Goal: Check status: Check status

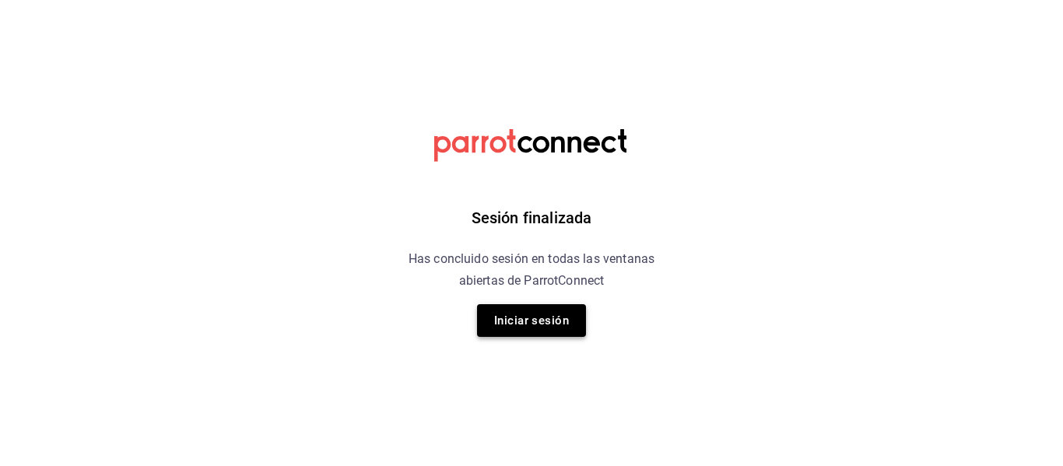
click at [539, 327] on button "Iniciar sesión" at bounding box center [531, 320] width 109 height 33
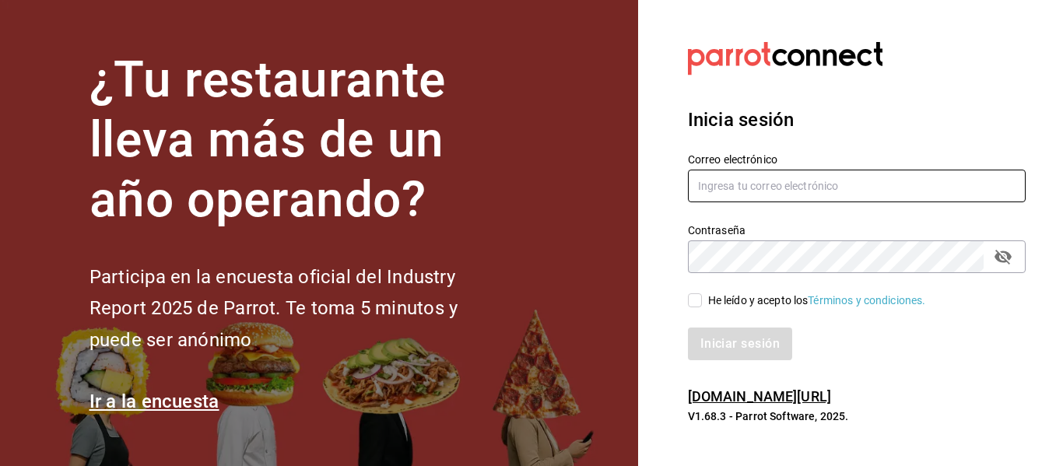
type input "animal.puebla@grupocosteno.com"
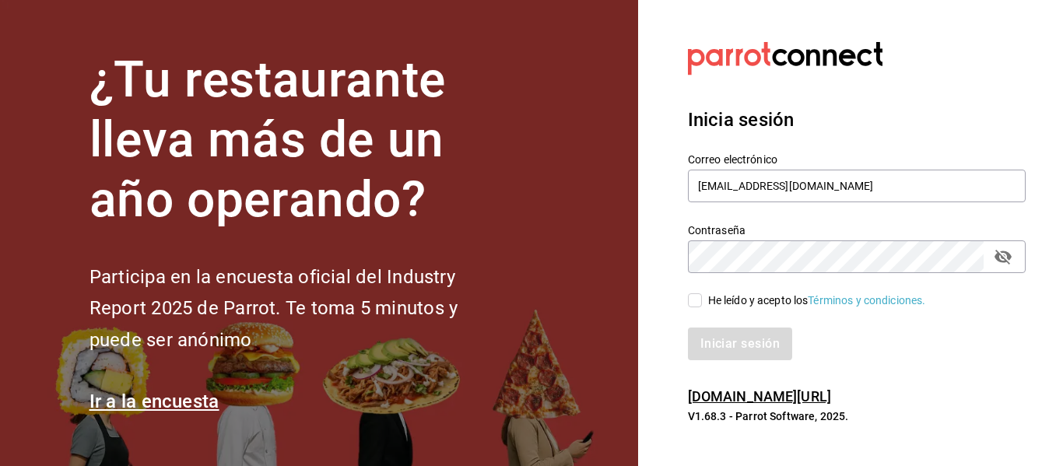
click at [689, 296] on input "He leído y acepto los Términos y condiciones." at bounding box center [695, 300] width 14 height 14
checkbox input "true"
click at [721, 347] on button "Iniciar sesión" at bounding box center [741, 344] width 106 height 33
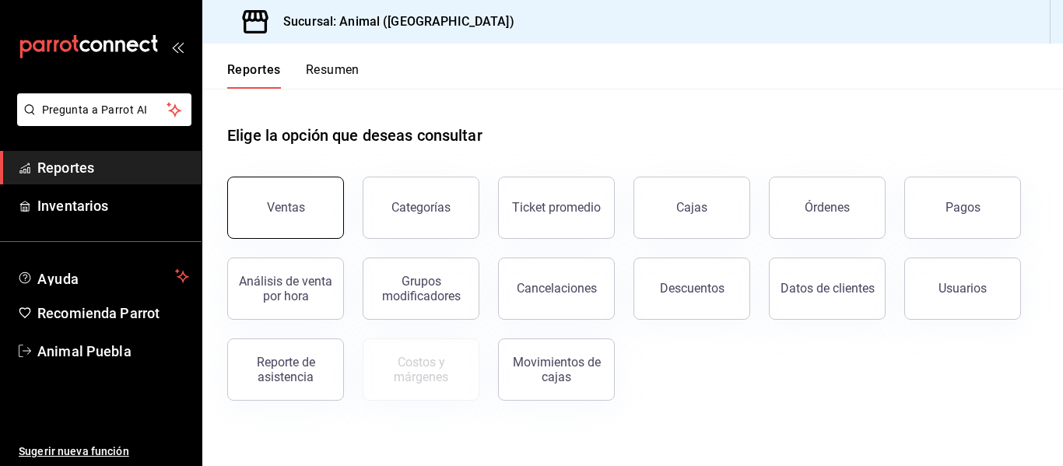
click at [303, 224] on button "Ventas" at bounding box center [285, 208] width 117 height 62
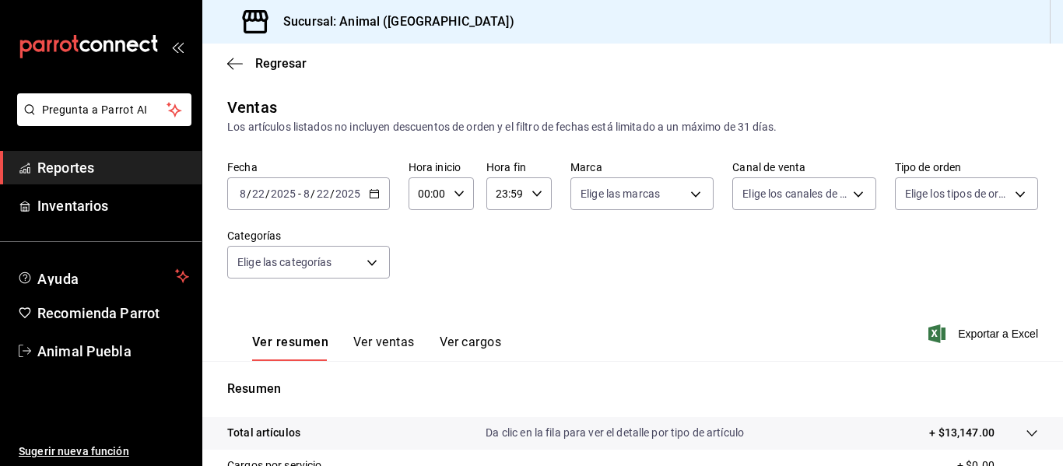
click at [386, 194] on div "[DATE] [DATE] - [DATE] [DATE]" at bounding box center [308, 193] width 163 height 33
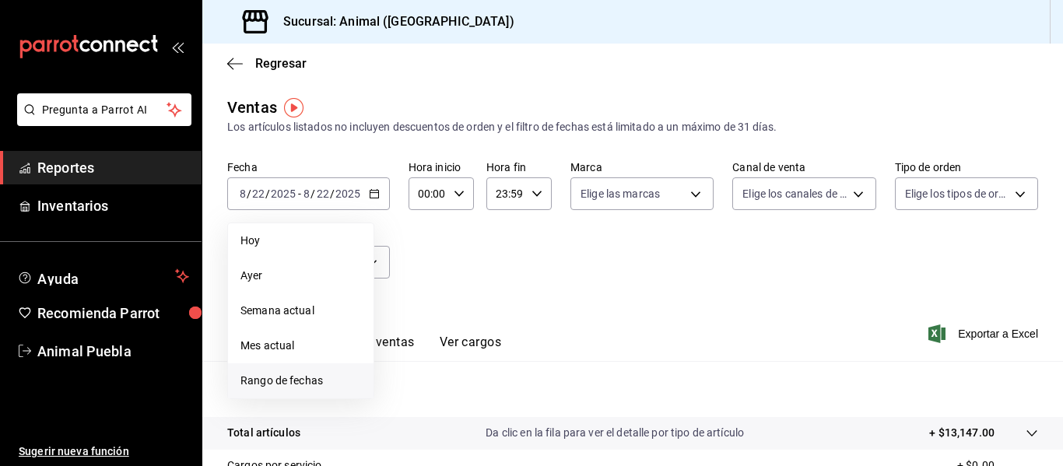
click at [265, 387] on span "Rango de fechas" at bounding box center [300, 381] width 121 height 16
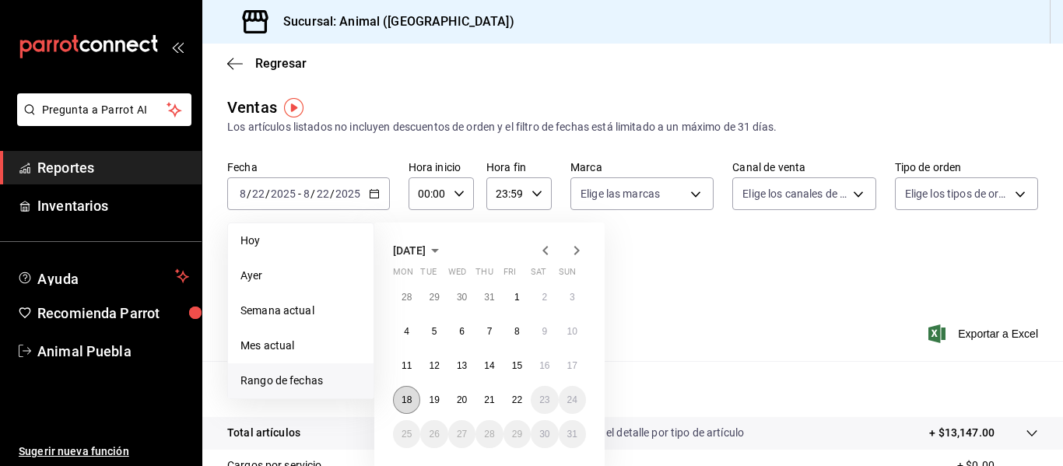
click at [405, 395] on abbr "18" at bounding box center [406, 399] width 10 height 11
click at [518, 403] on abbr "22" at bounding box center [517, 399] width 10 height 11
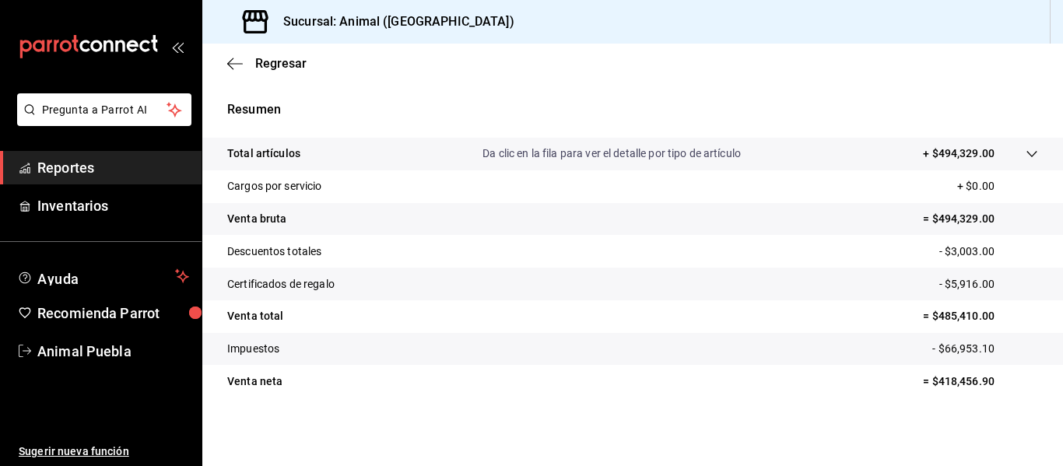
scroll to position [279, 0]
click at [972, 154] on p "+ $494,329.00" at bounding box center [959, 153] width 72 height 16
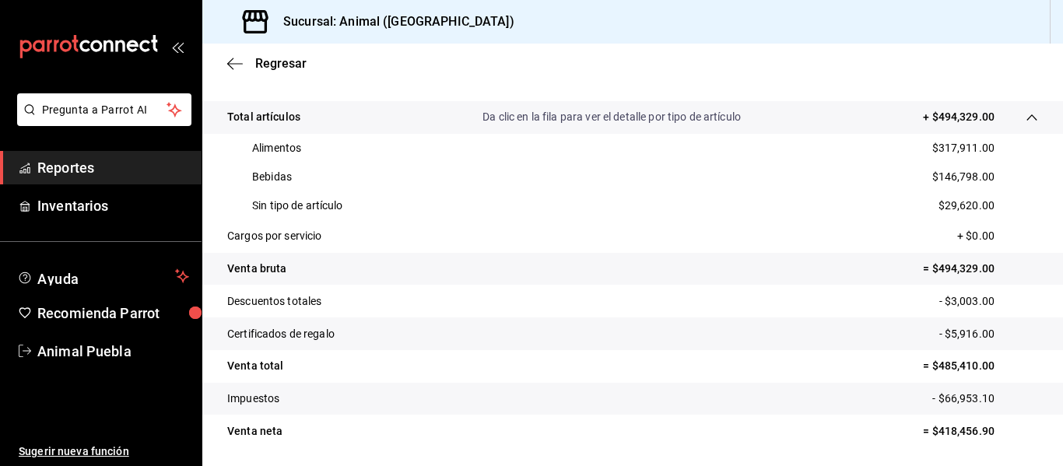
scroll to position [327, 0]
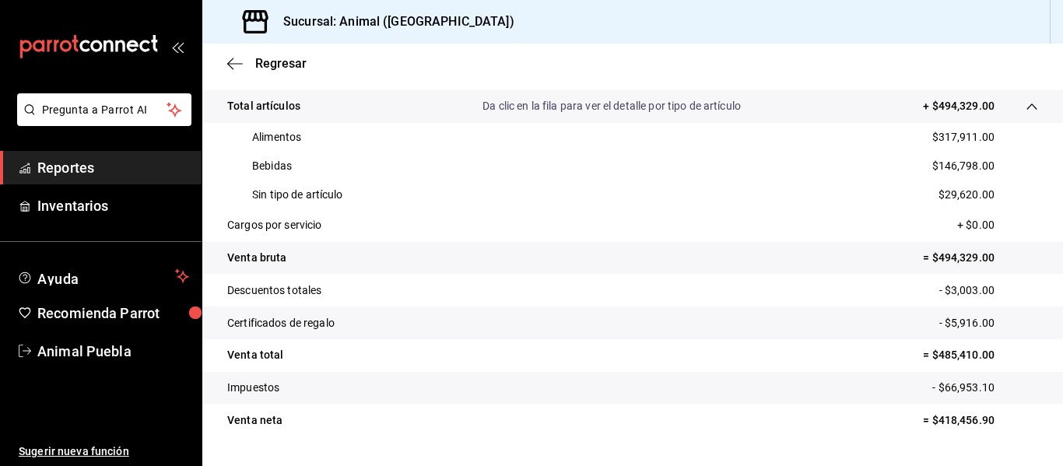
click at [845, 38] on div "Sucursal: Animal ([GEOGRAPHIC_DATA])" at bounding box center [632, 22] width 861 height 44
click at [856, 61] on div "Regresar" at bounding box center [632, 64] width 861 height 40
click at [842, 31] on div "Sucursal: Animal ([GEOGRAPHIC_DATA])" at bounding box center [632, 22] width 861 height 44
